Goal: Task Accomplishment & Management: Manage account settings

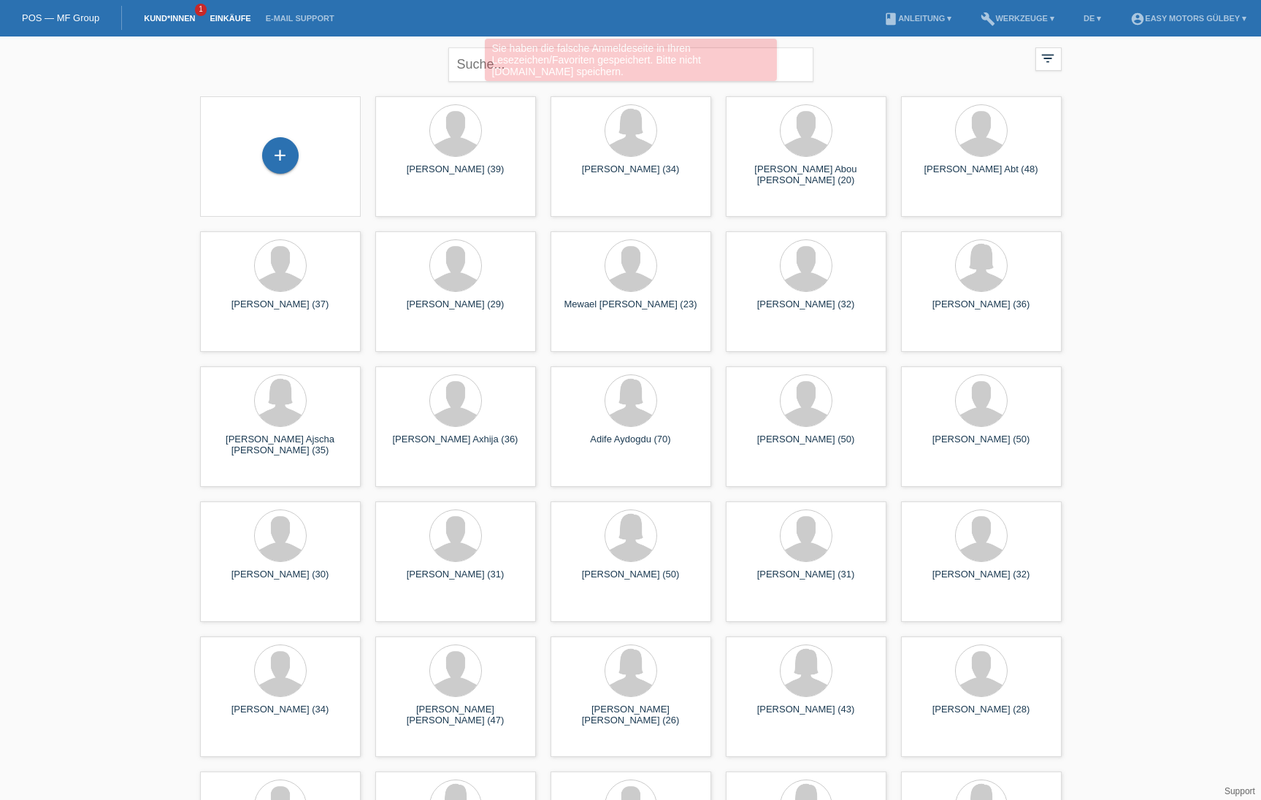
click at [228, 14] on link "Einkäufe" at bounding box center [229, 18] width 55 height 9
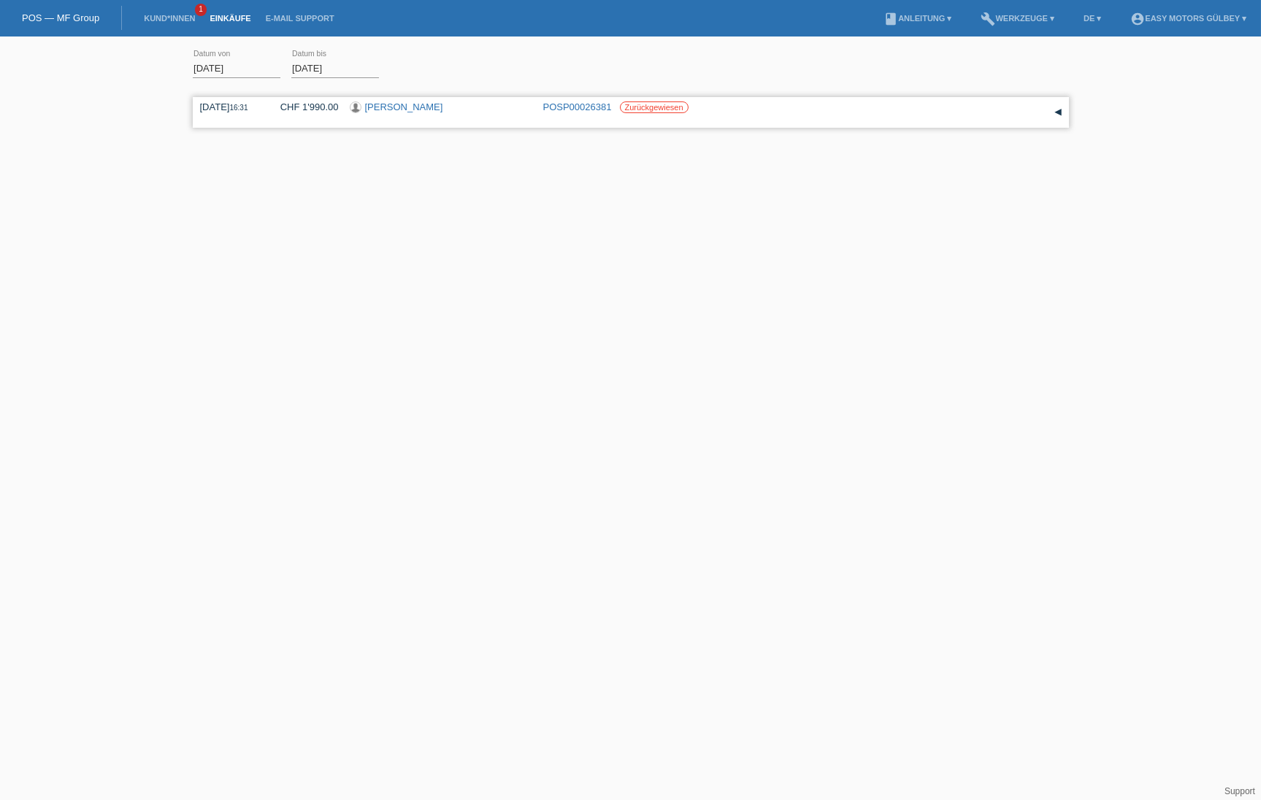
click at [393, 107] on link "[PERSON_NAME]" at bounding box center [404, 106] width 78 height 11
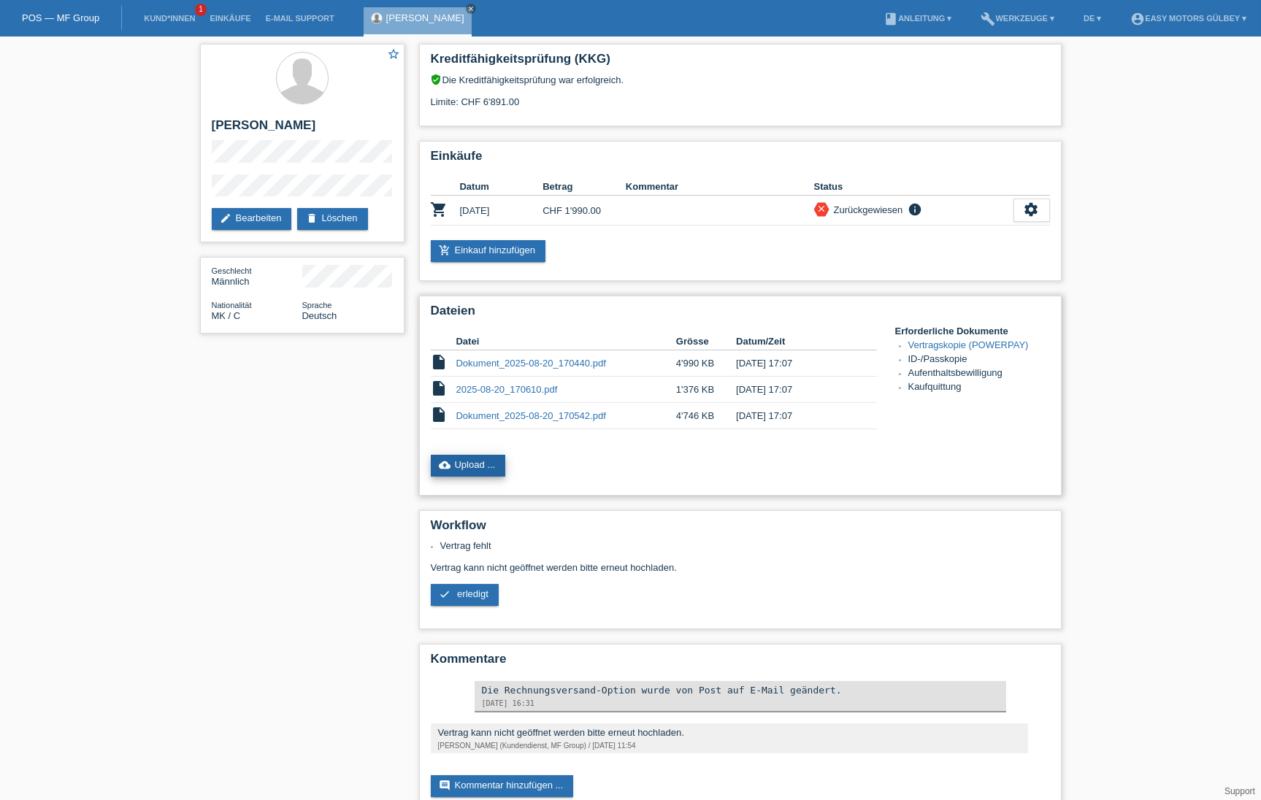
click at [468, 461] on link "cloud_upload Upload ..." at bounding box center [468, 466] width 75 height 22
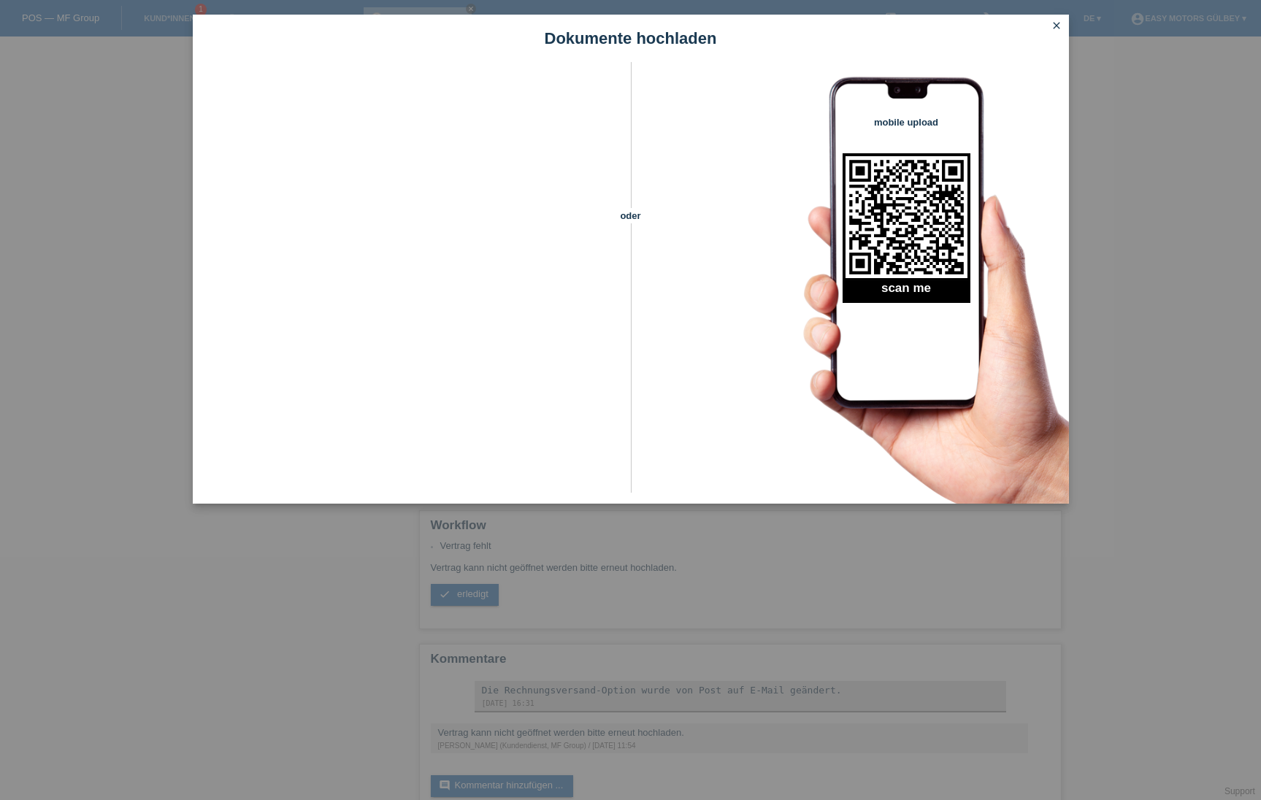
click at [1057, 26] on icon "close" at bounding box center [1057, 26] width 12 height 12
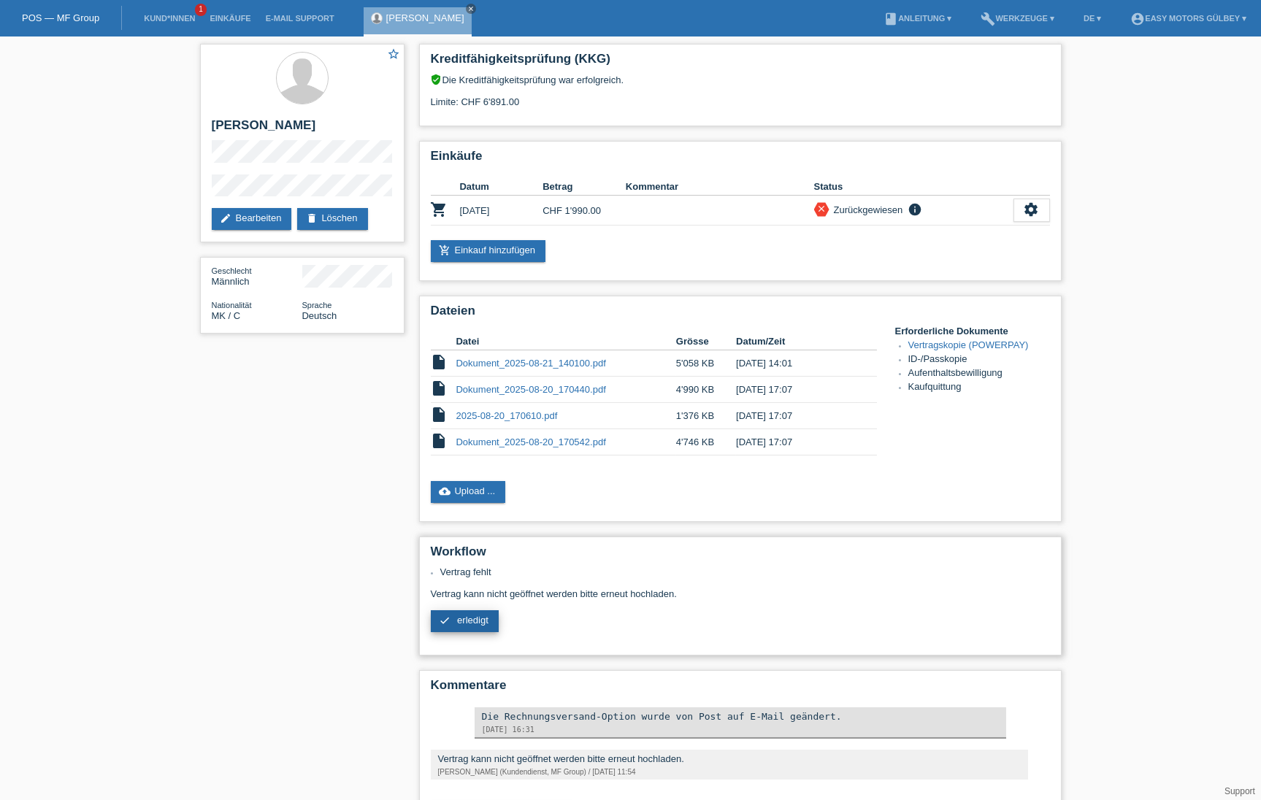
click at [451, 615] on link "check erledigt" at bounding box center [465, 621] width 68 height 22
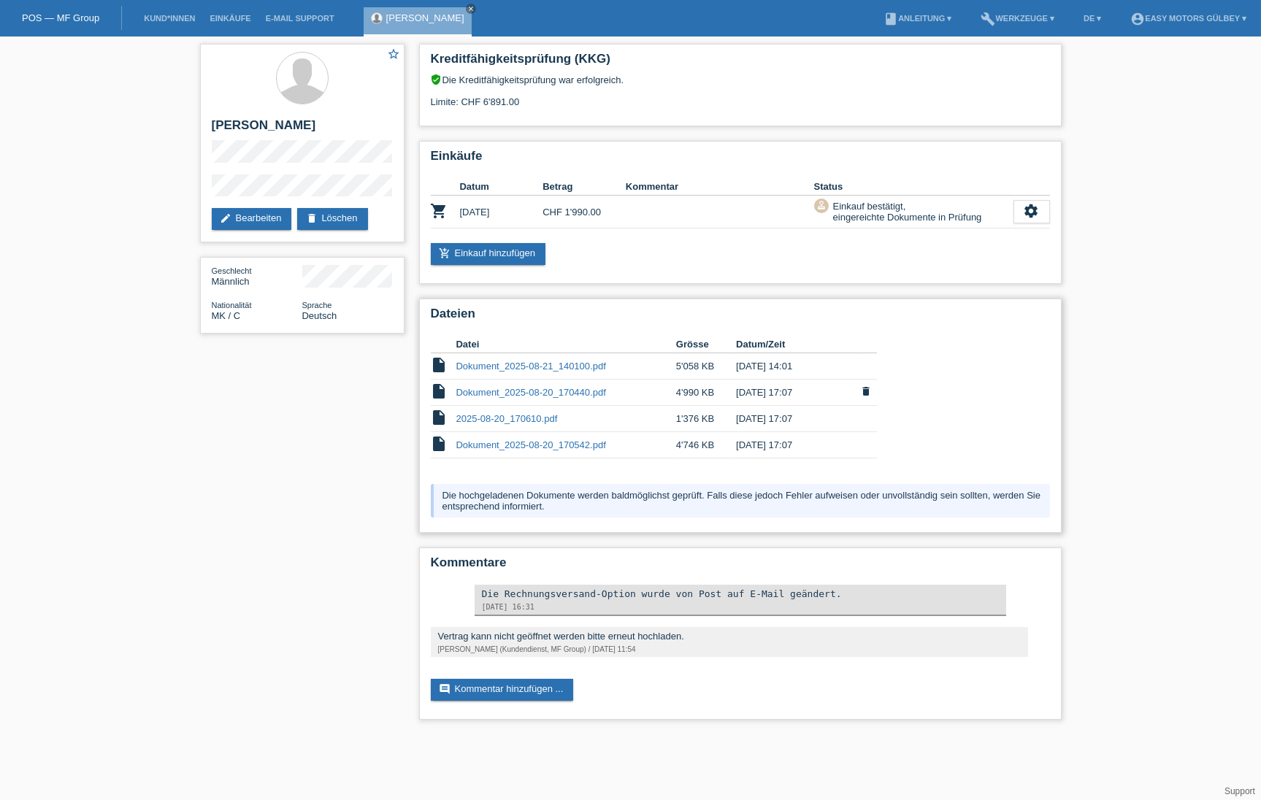
click at [590, 391] on link "Dokument_2025-08-20_170440.pdf" at bounding box center [531, 392] width 150 height 11
click at [590, 388] on link "Dokument_2025-08-20_170440.pdf" at bounding box center [531, 392] width 150 height 11
click at [869, 392] on icon "delete" at bounding box center [867, 392] width 12 height 12
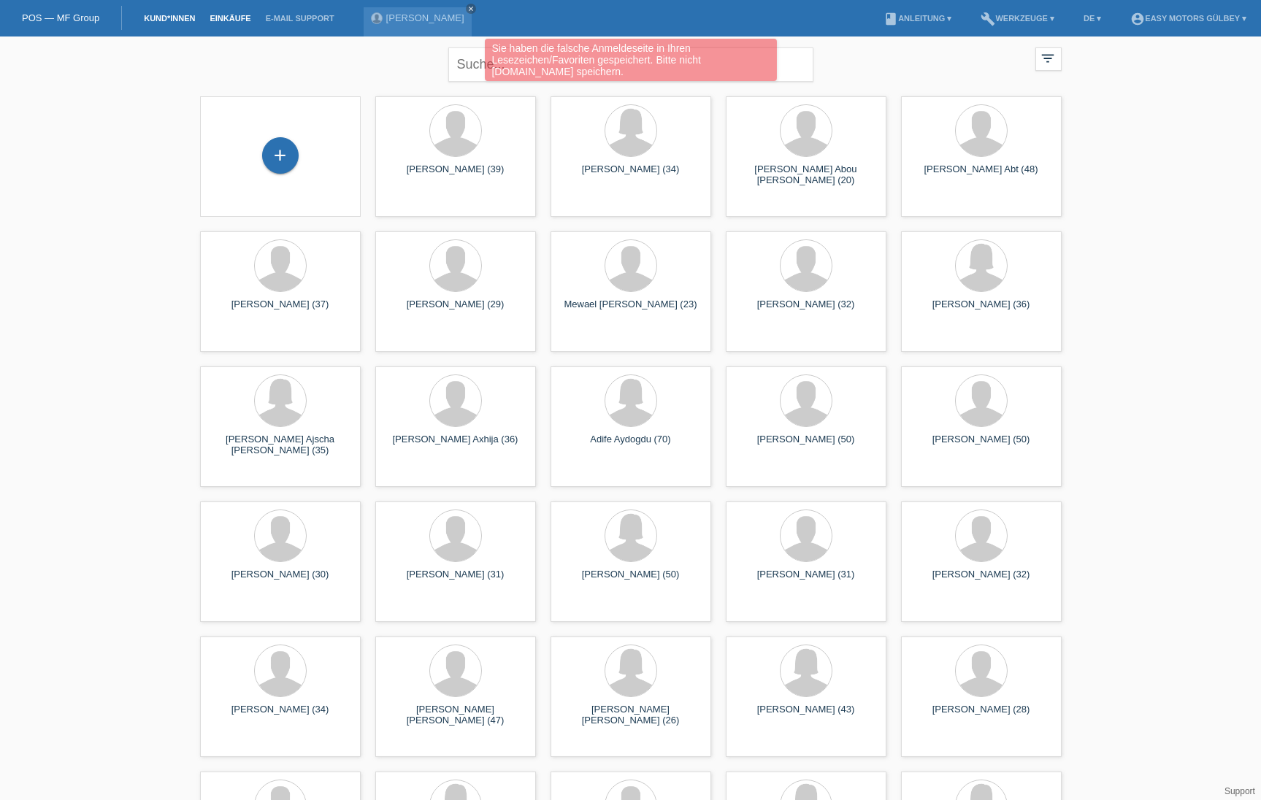
click at [235, 16] on link "Einkäufe" at bounding box center [229, 18] width 55 height 9
